Goal: Navigation & Orientation: Find specific page/section

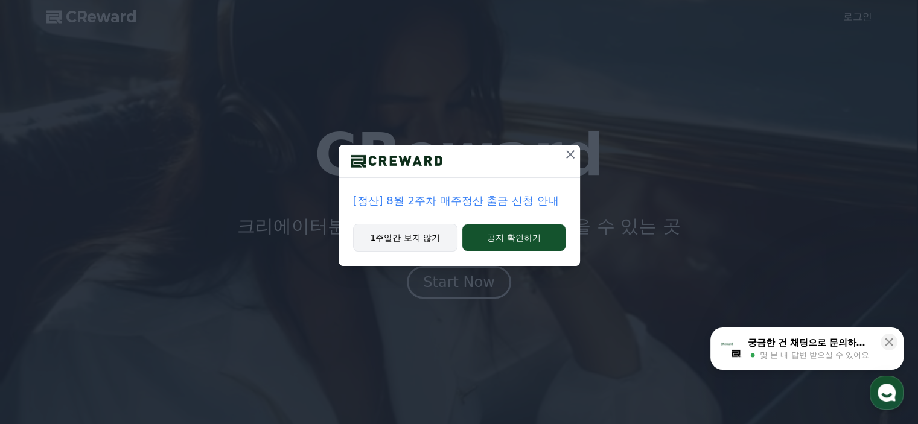
click at [422, 239] on button "1주일간 보지 않기" at bounding box center [405, 238] width 105 height 28
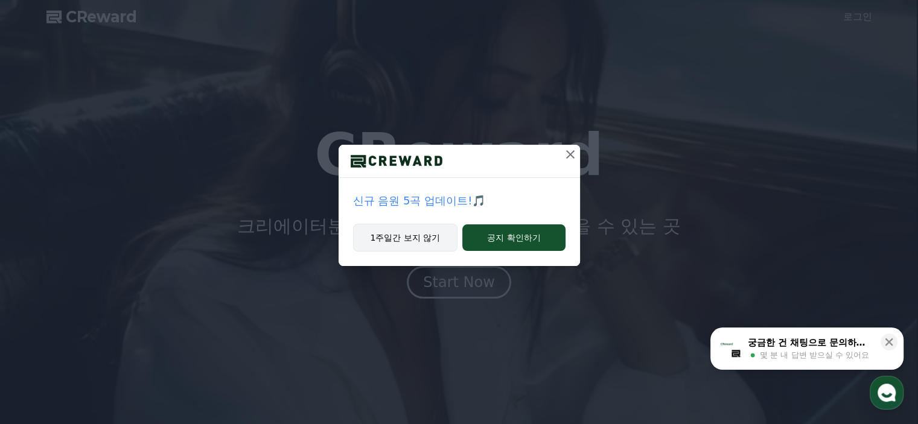
click at [422, 239] on button "1주일간 보지 않기" at bounding box center [405, 238] width 105 height 28
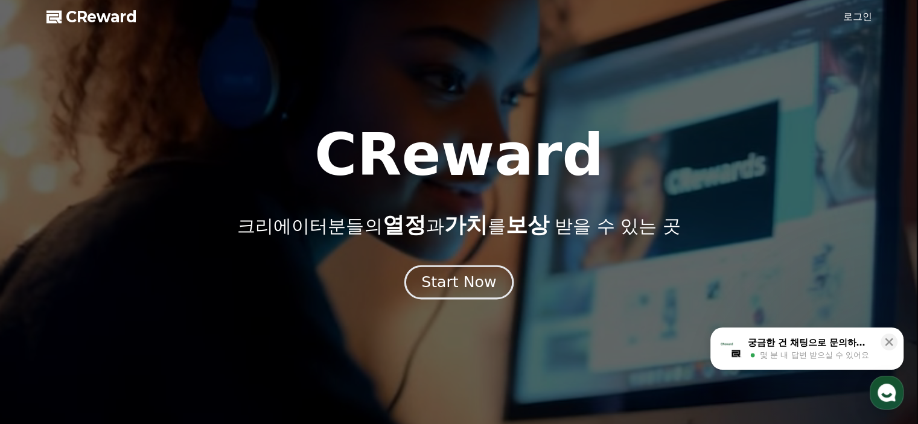
click at [472, 282] on div "Start Now" at bounding box center [458, 282] width 75 height 21
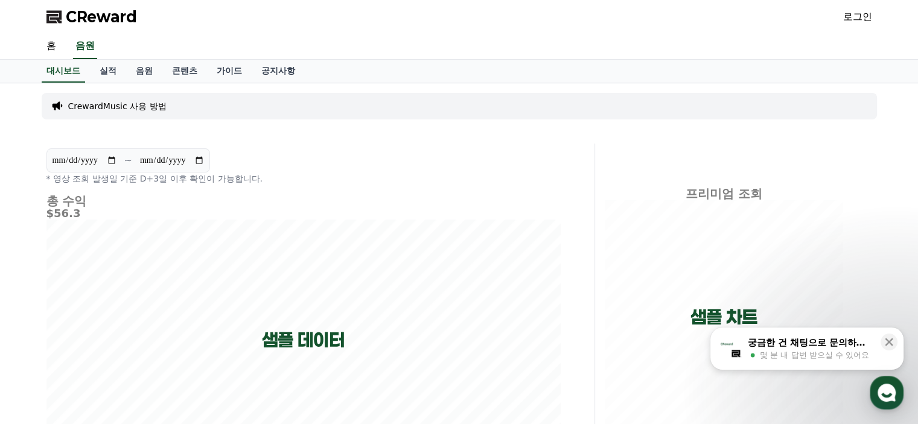
click at [142, 105] on p "CrewardMusic 사용 방법" at bounding box center [117, 106] width 98 height 12
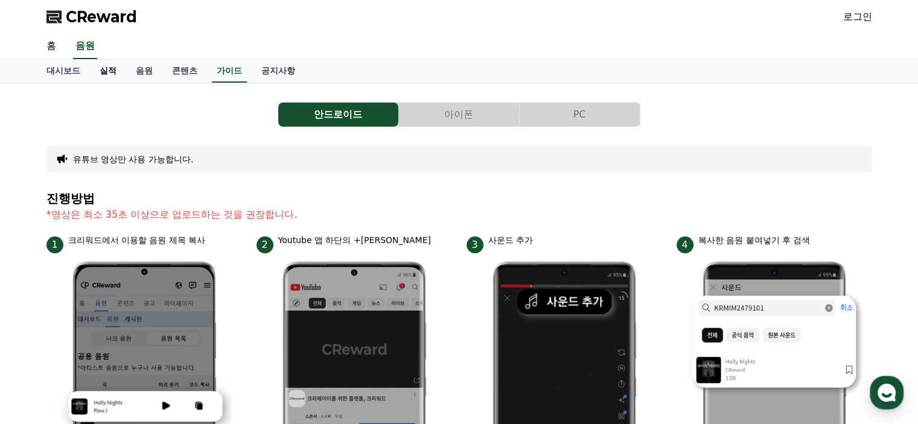
click at [113, 68] on link "실적" at bounding box center [108, 71] width 36 height 23
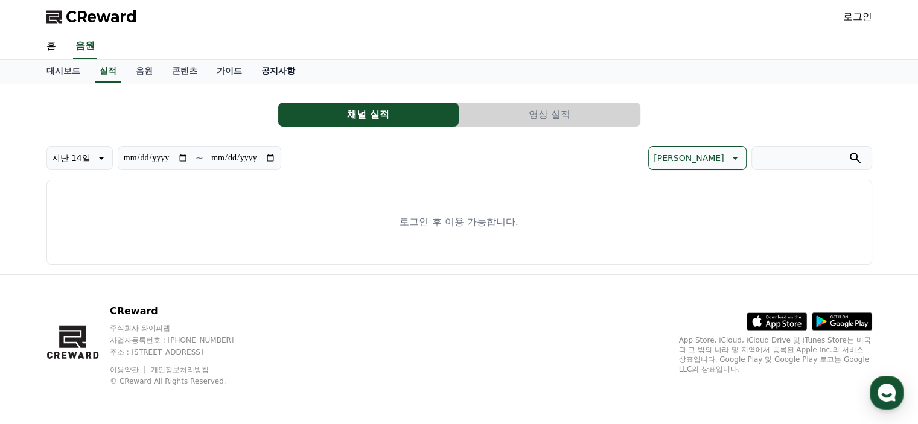
click at [273, 72] on link "공지사항" at bounding box center [278, 71] width 53 height 23
